Goal: Obtain resource: Obtain resource

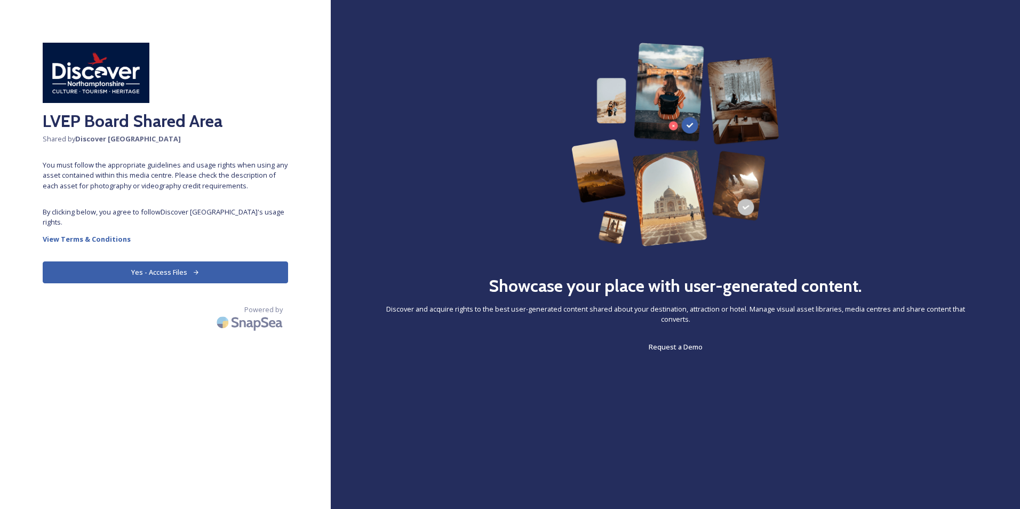
click at [160, 275] on button "Yes - Access Files" at bounding box center [165, 272] width 245 height 22
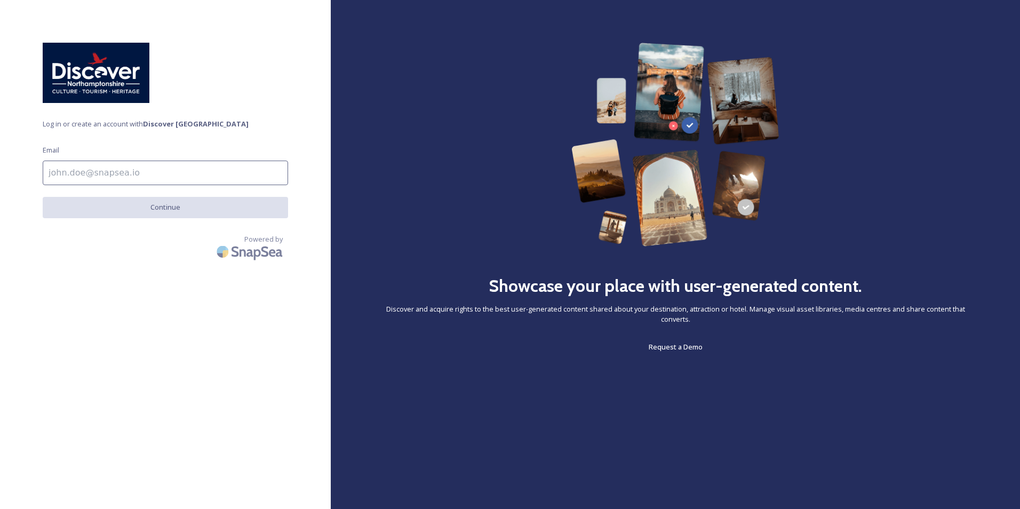
click at [170, 171] on input at bounding box center [165, 173] width 245 height 25
type input "[PERSON_NAME][EMAIL_ADDRESS][PERSON_NAME][DOMAIN_NAME]"
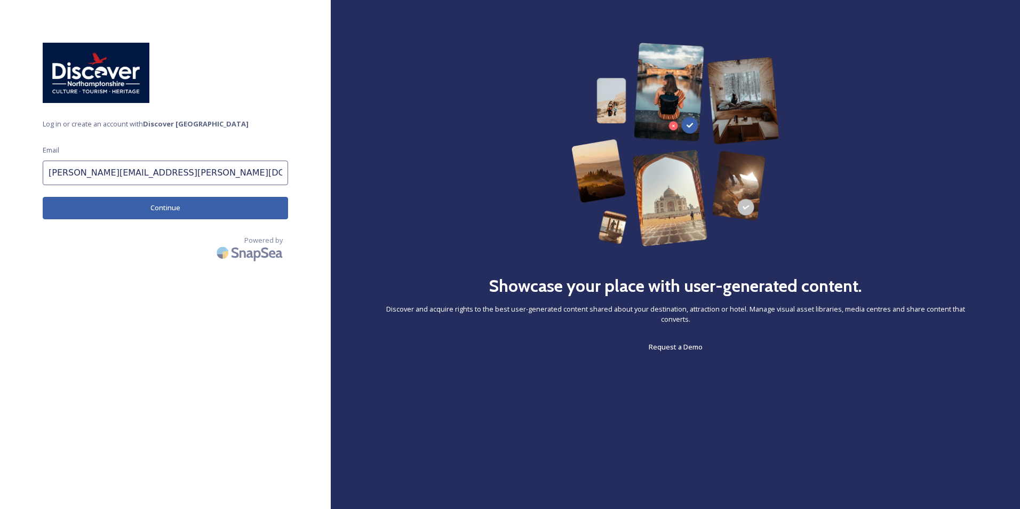
click at [153, 213] on button "Continue" at bounding box center [165, 208] width 245 height 22
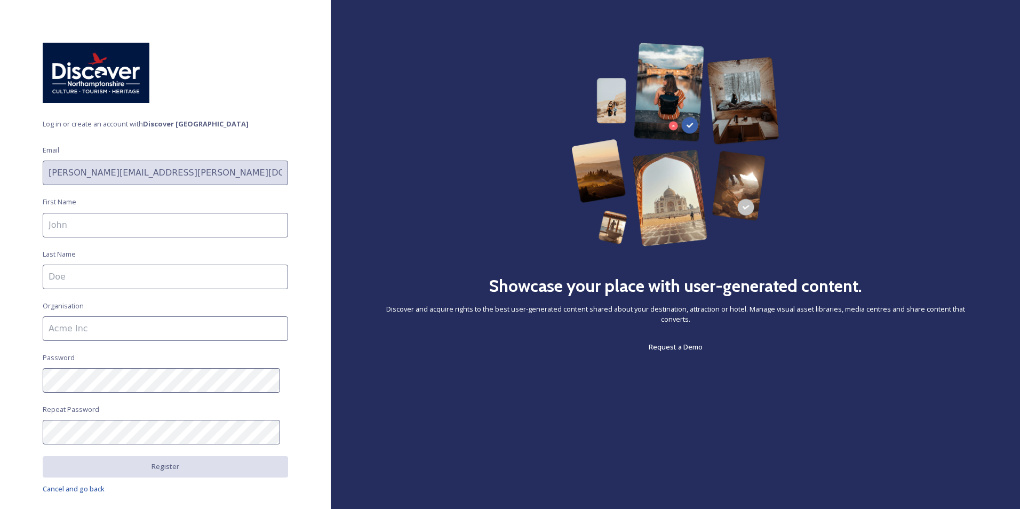
click at [114, 230] on input at bounding box center [165, 225] width 245 height 25
type input "[PERSON_NAME]"
type input "West Northamptonshire Council"
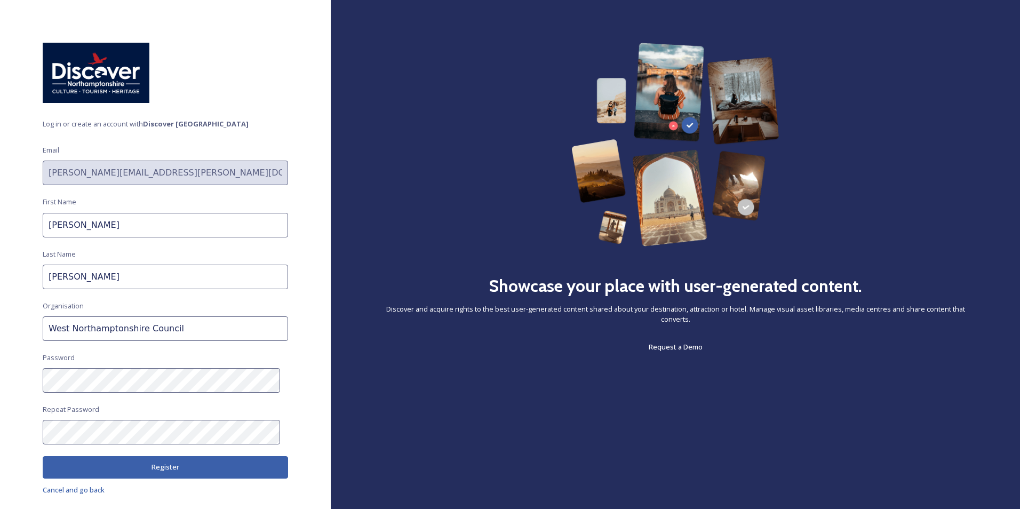
click at [154, 471] on button "Register" at bounding box center [165, 467] width 245 height 22
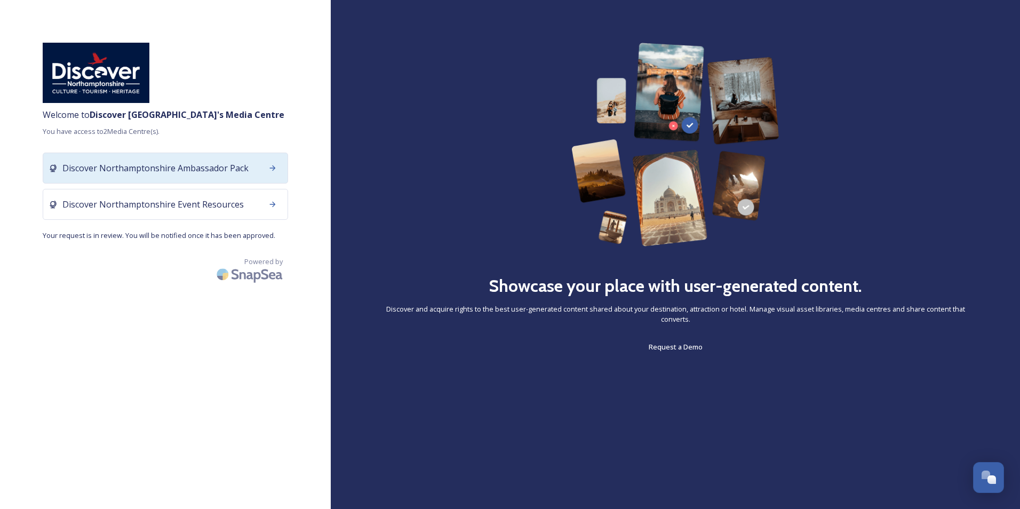
click at [227, 164] on span "Discover Northamptonshire Ambassador Pack" at bounding box center [155, 168] width 186 height 13
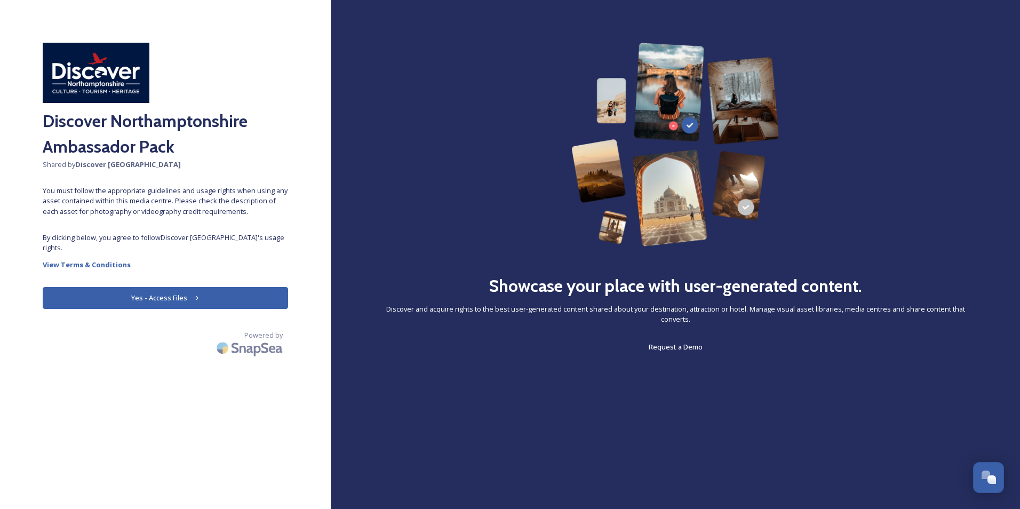
click at [160, 298] on button "Yes - Access Files" at bounding box center [165, 298] width 245 height 22
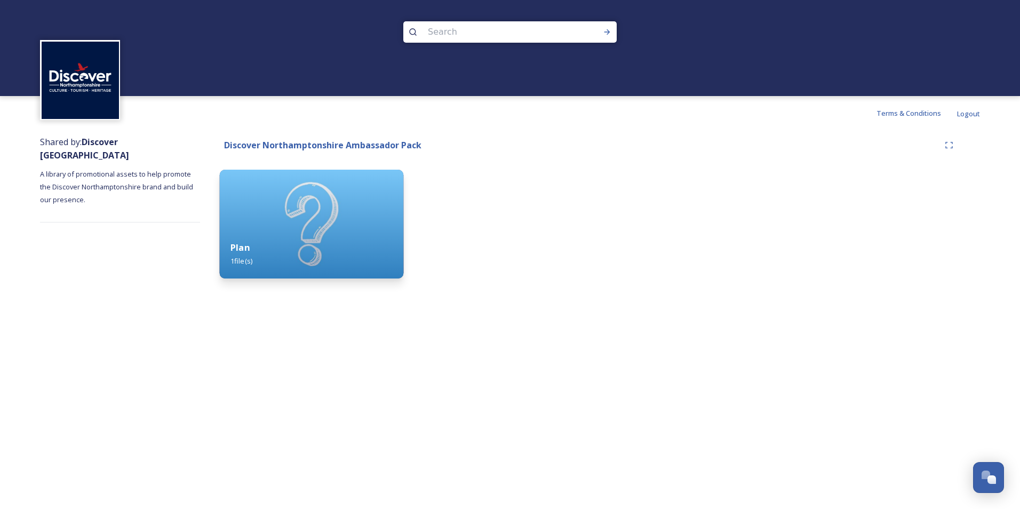
click at [329, 249] on div "Plan 1 file(s)" at bounding box center [312, 254] width 184 height 49
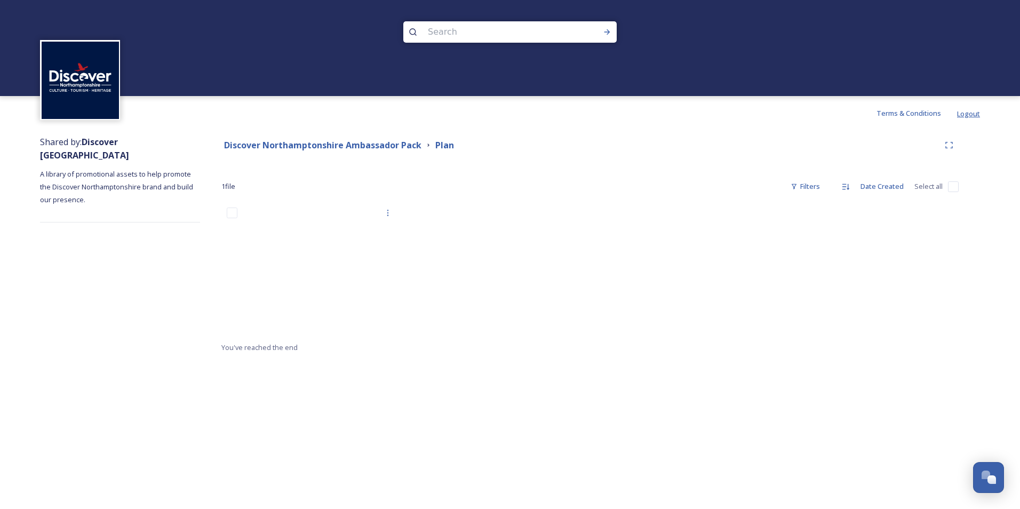
click at [969, 113] on span "Logout" at bounding box center [968, 114] width 23 height 10
